Goal: Information Seeking & Learning: Learn about a topic

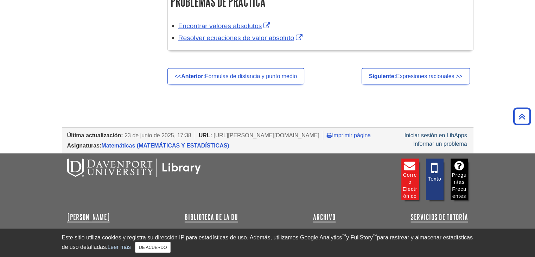
scroll to position [1424, 0]
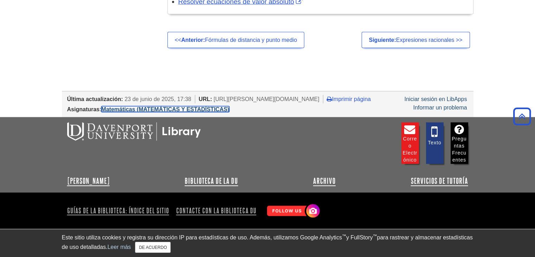
click at [182, 106] on font "Matemáticas (MATEMÁTICAS Y ESTADÍSTICAS)" at bounding box center [165, 109] width 128 height 6
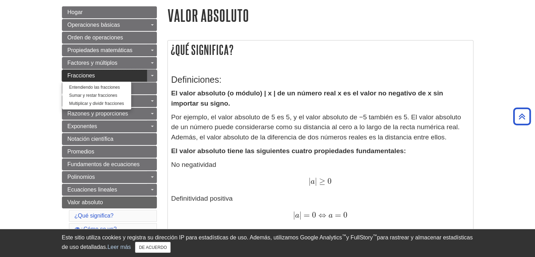
scroll to position [0, 0]
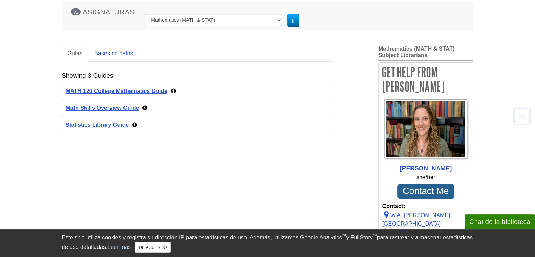
scroll to position [104, 0]
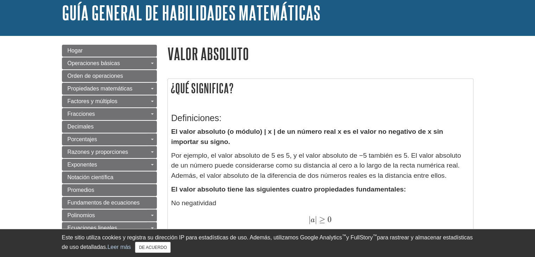
scroll to position [42, 0]
